Goal: Transaction & Acquisition: Purchase product/service

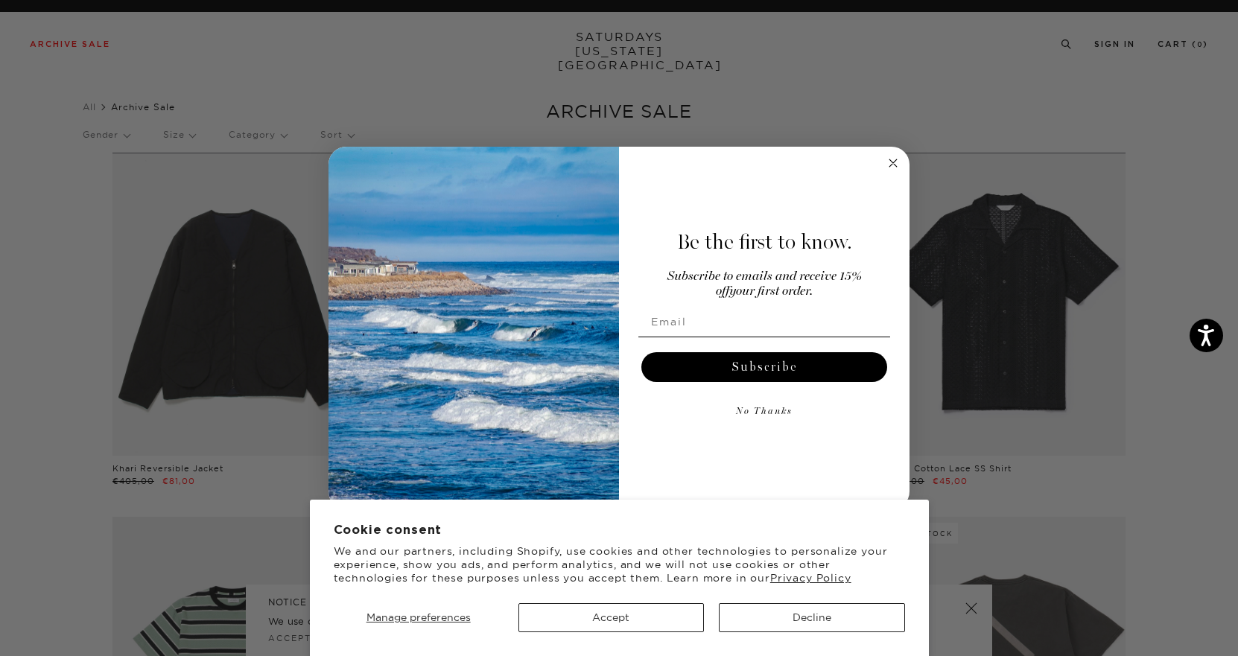
click at [893, 166] on circle "Close dialog" at bounding box center [893, 162] width 17 height 17
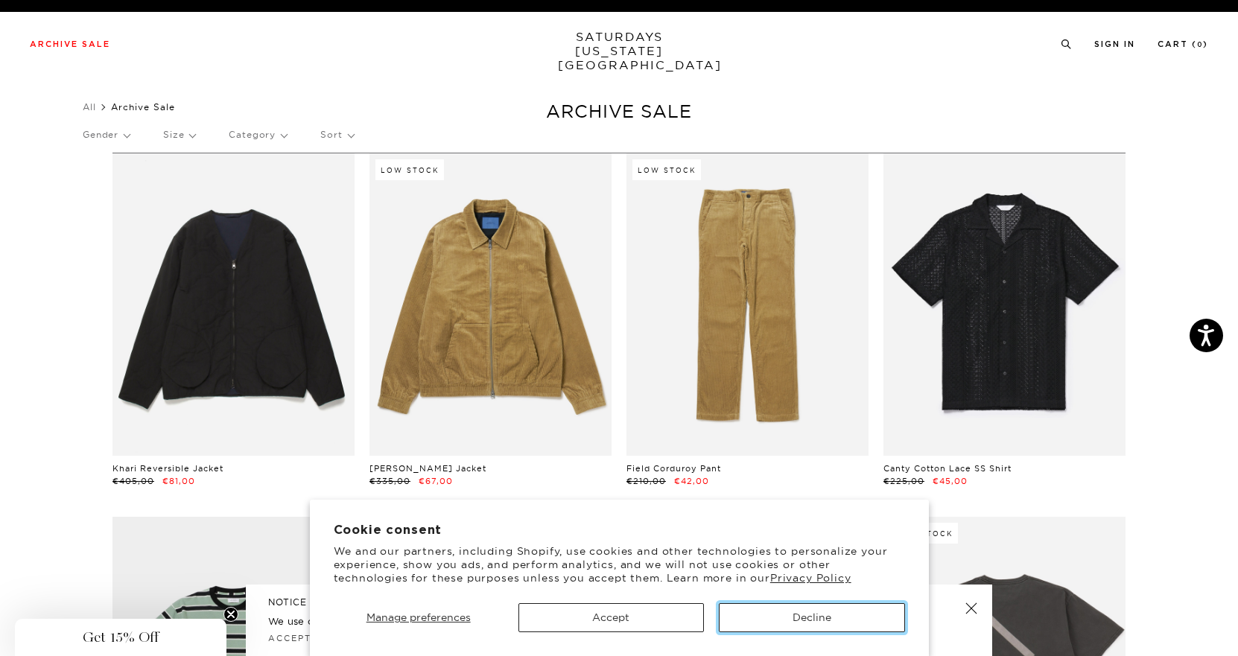
click at [793, 622] on button "Decline" at bounding box center [812, 618] width 186 height 29
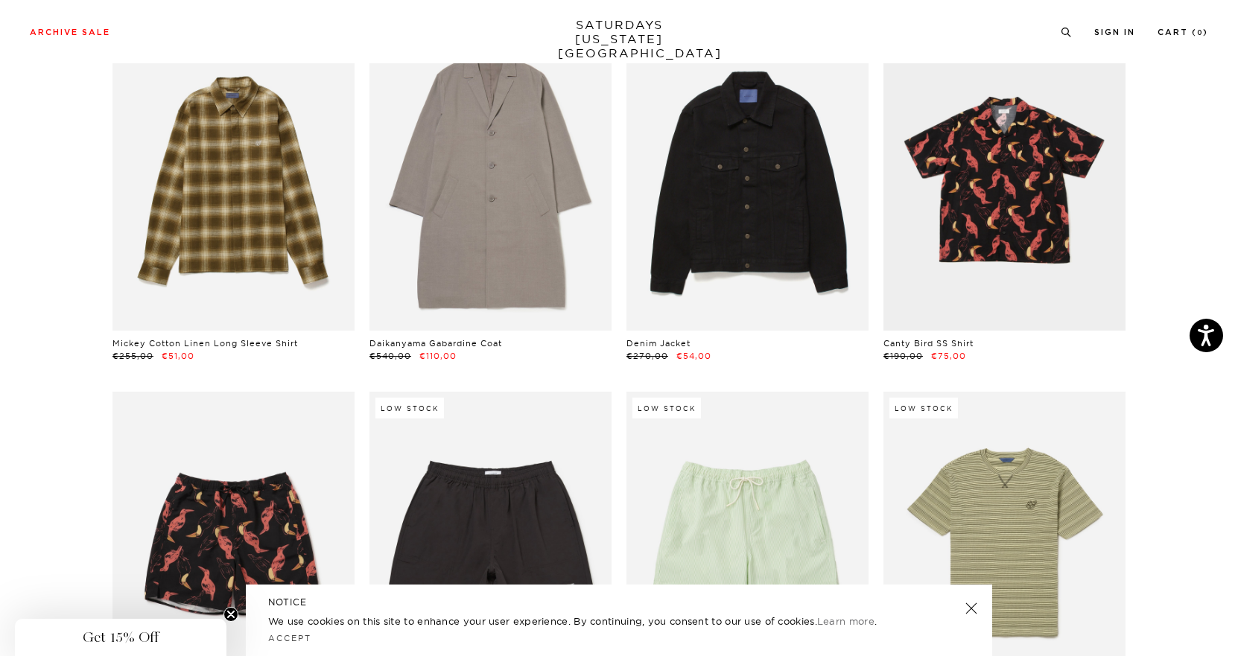
scroll to position [4489, 0]
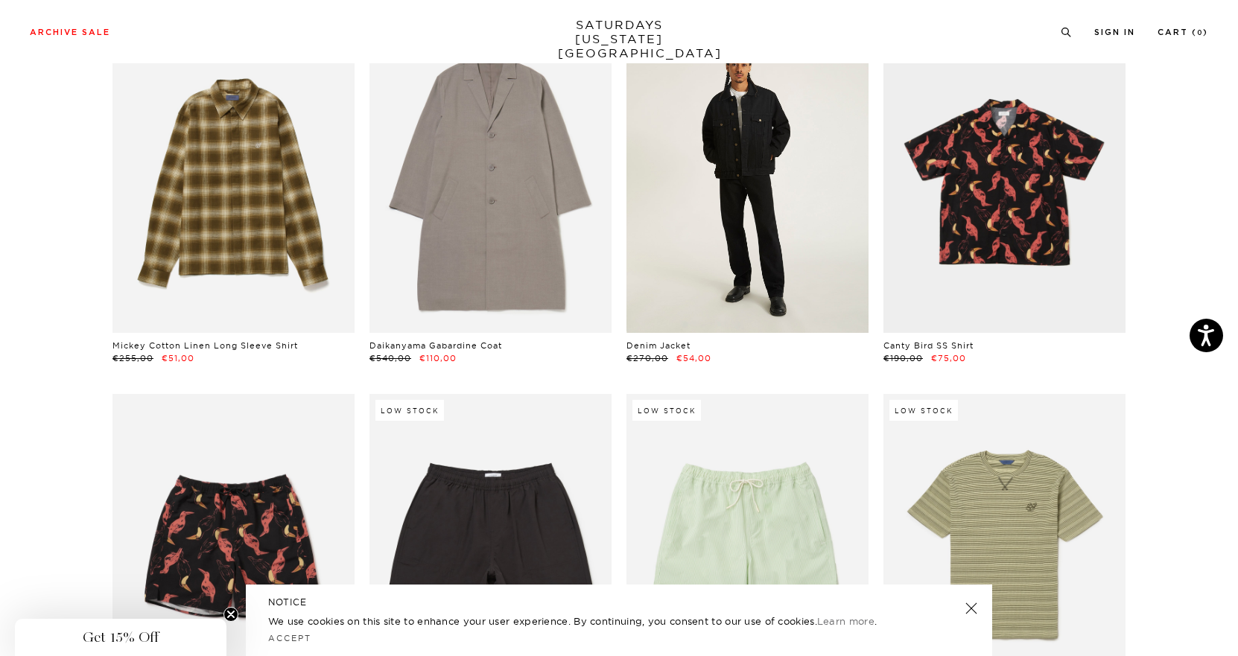
click at [758, 217] on link at bounding box center [748, 182] width 242 height 303
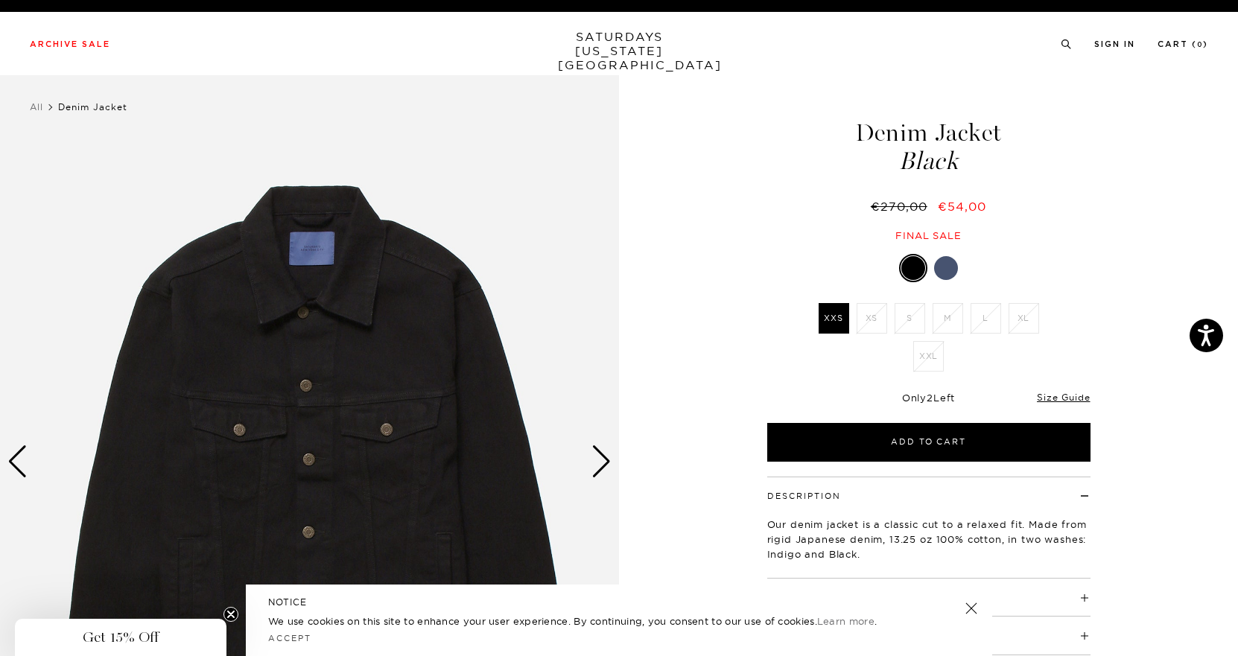
click at [949, 261] on div at bounding box center [946, 268] width 24 height 24
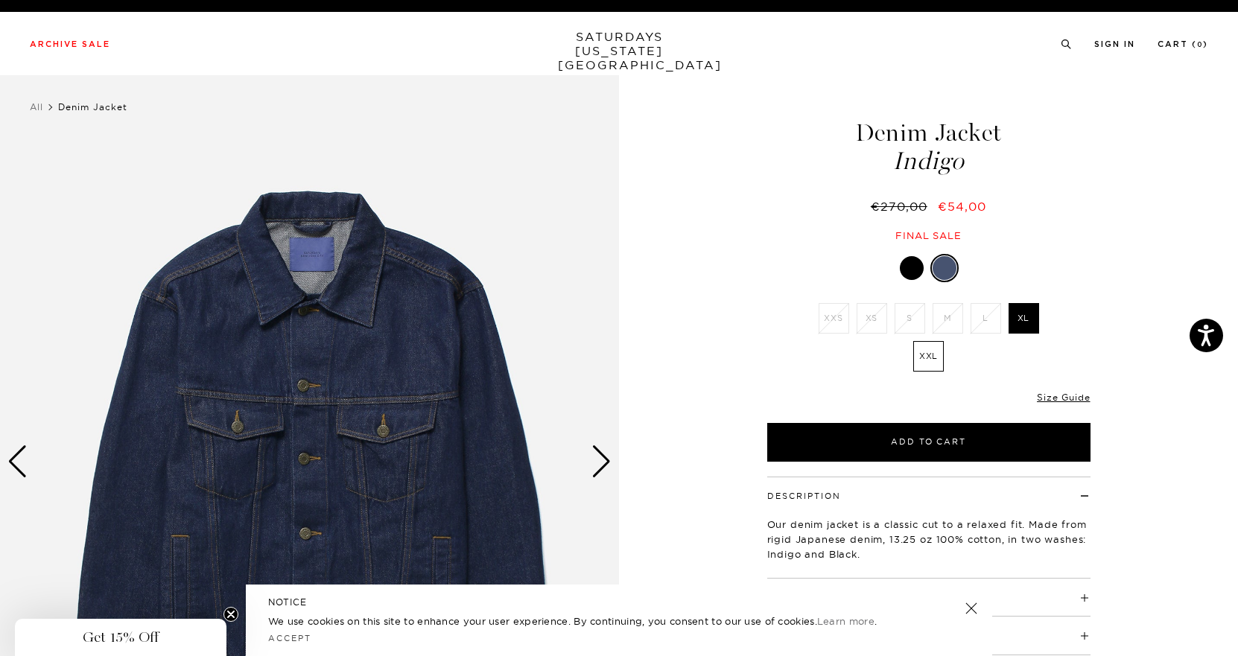
click at [601, 462] on div "Next slide" at bounding box center [602, 462] width 20 height 33
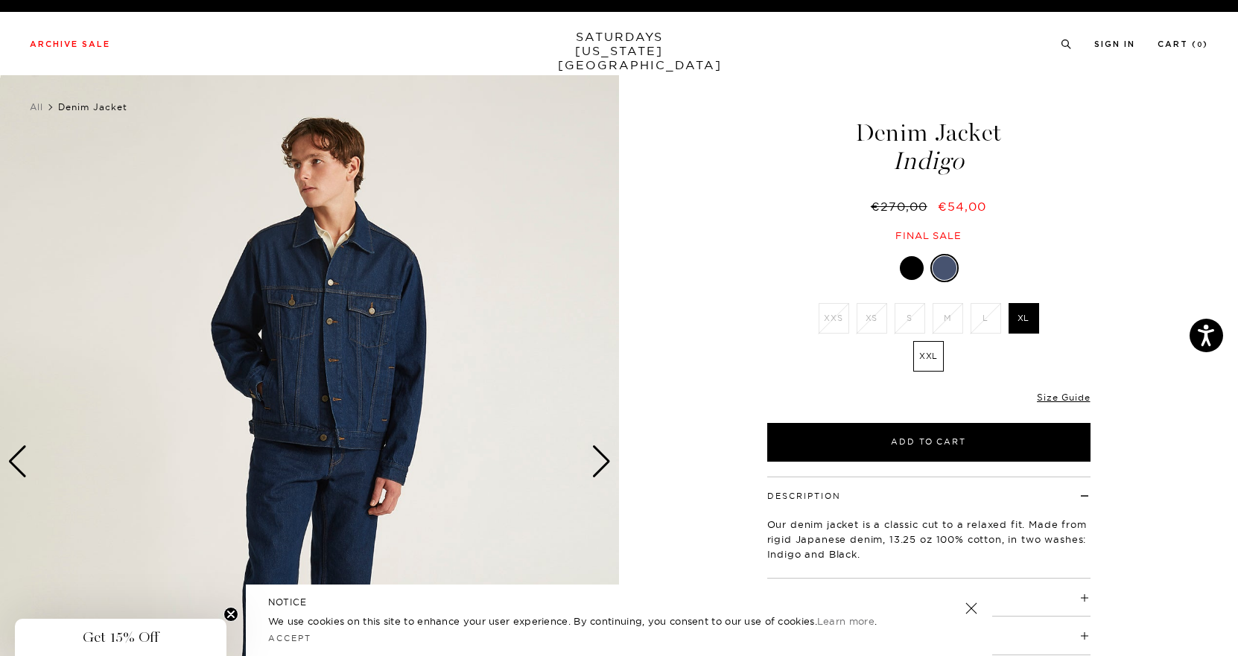
click at [601, 462] on div "Next slide" at bounding box center [602, 462] width 20 height 33
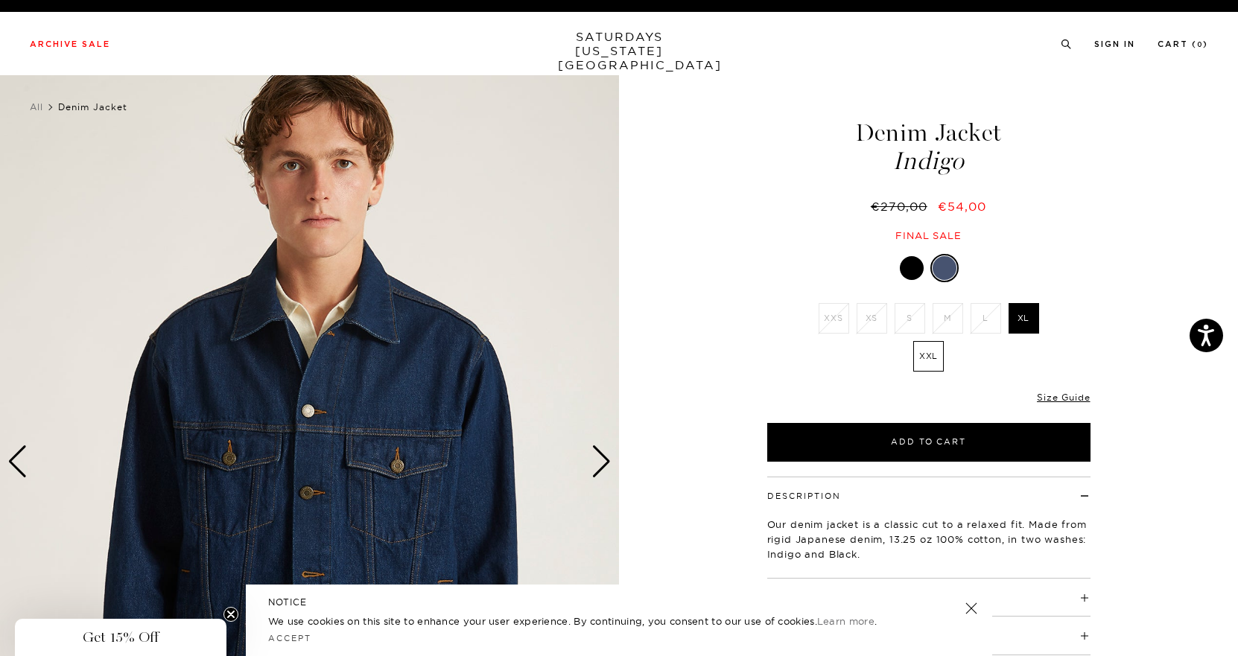
click at [601, 462] on div "Next slide" at bounding box center [602, 462] width 20 height 33
